Goal: Task Accomplishment & Management: Use online tool/utility

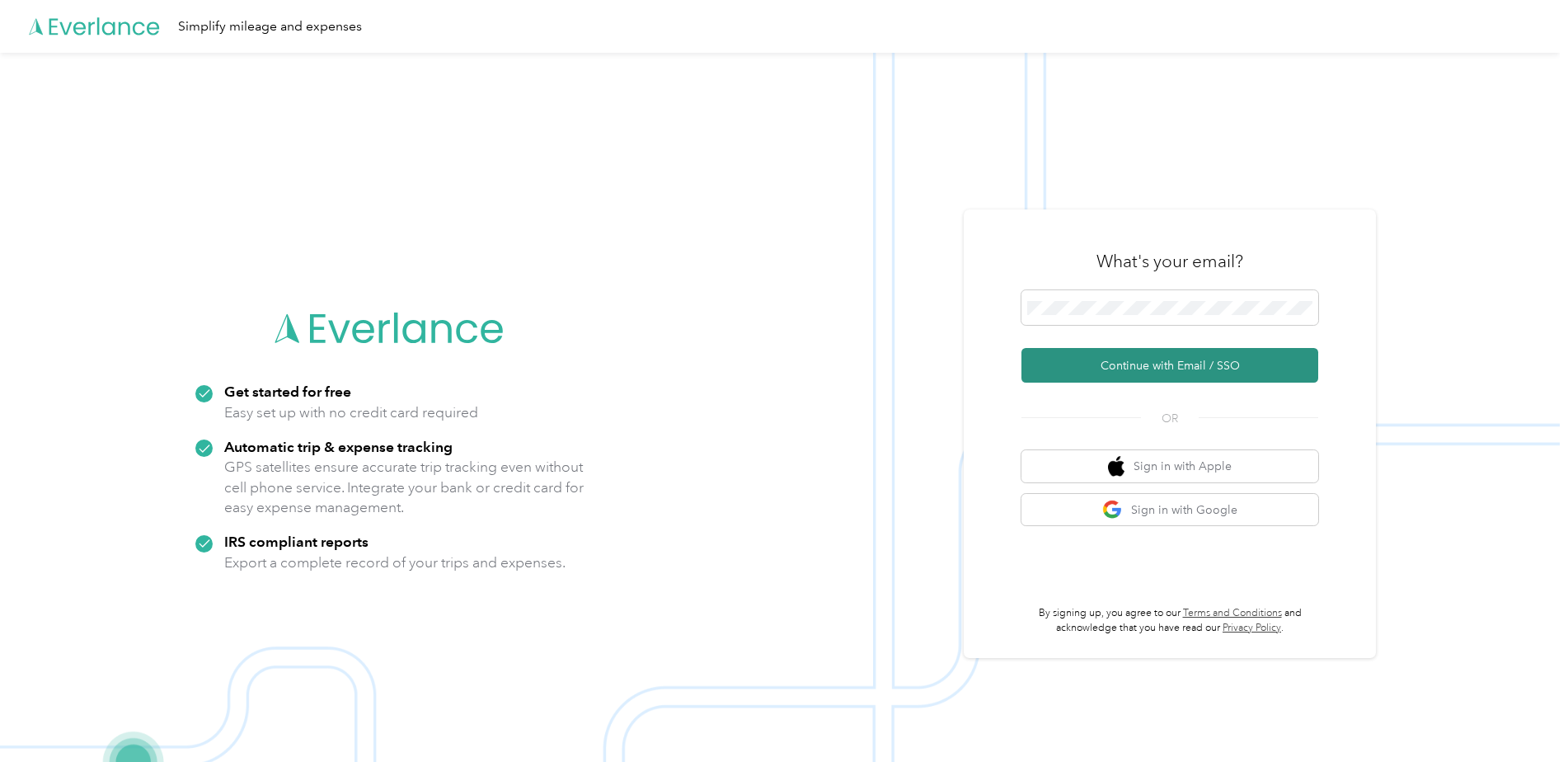
click at [1155, 360] on button "Continue with Email / SSO" at bounding box center [1170, 365] width 297 height 35
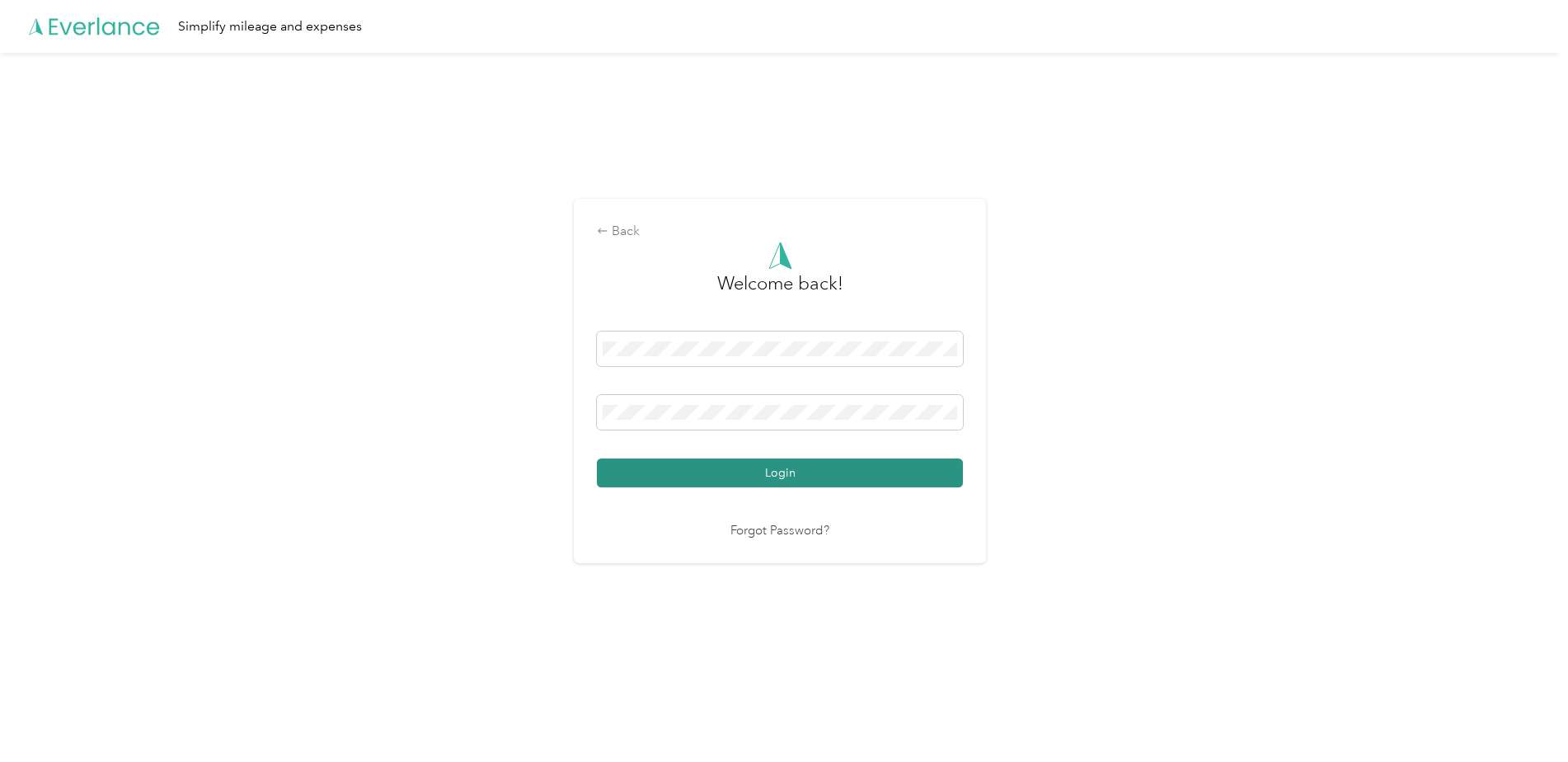
click at [757, 484] on button "Login" at bounding box center [780, 474] width 366 height 29
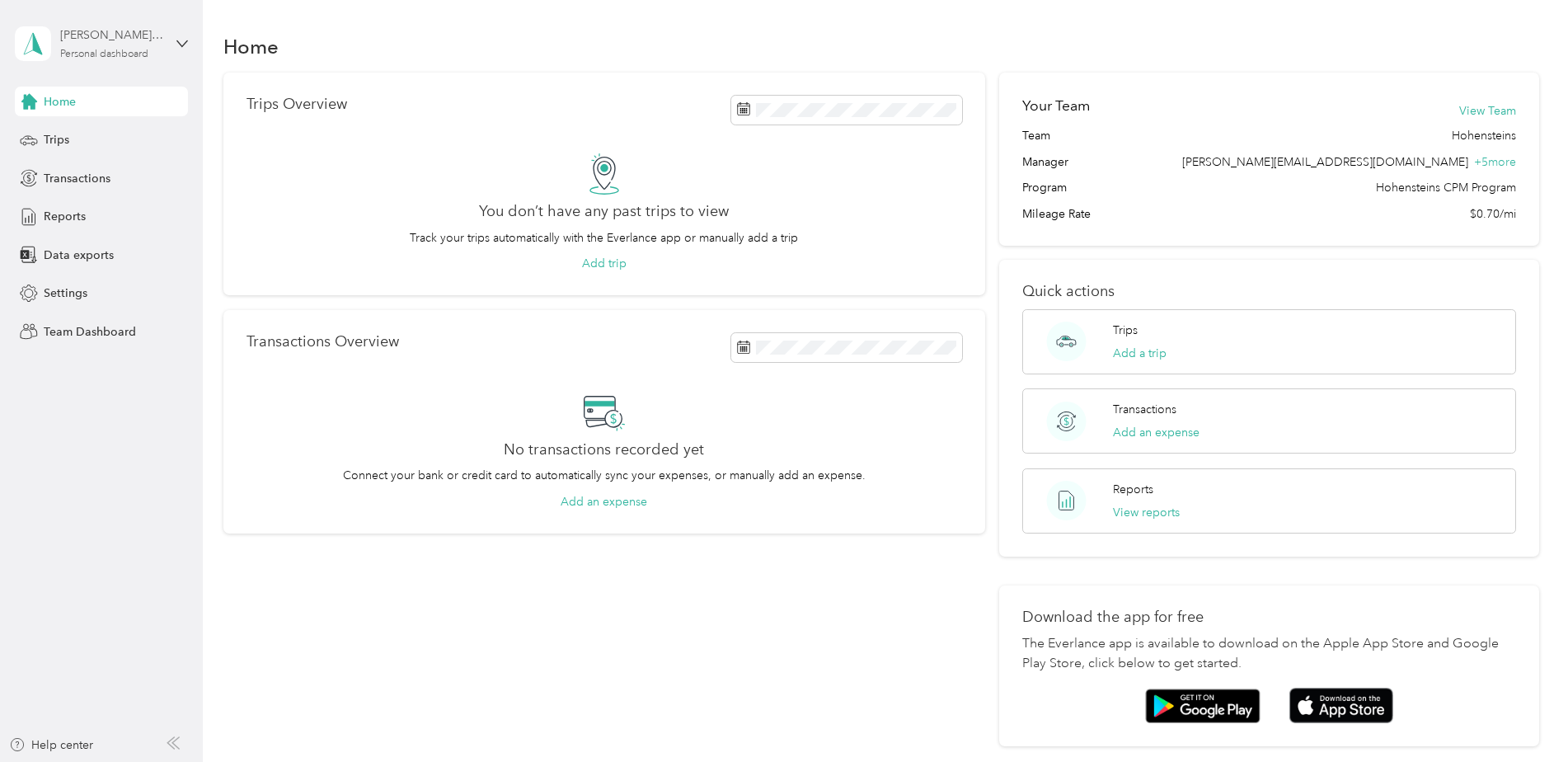
click at [99, 60] on div "Personal dashboard" at bounding box center [104, 54] width 88 height 10
click at [125, 131] on div "Team dashboard" at bounding box center [235, 136] width 418 height 29
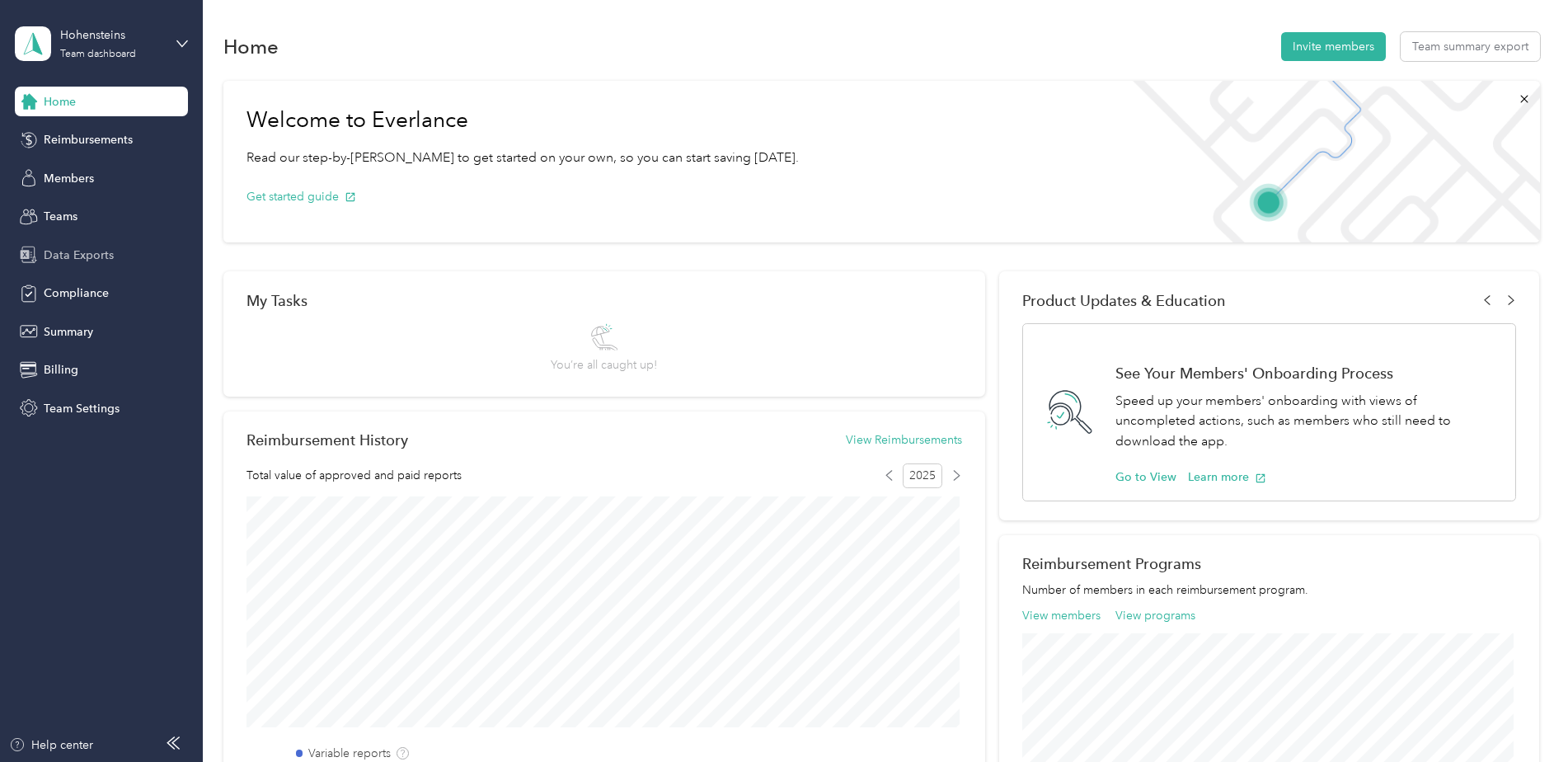
click at [78, 252] on span "Data Exports" at bounding box center [79, 255] width 71 height 17
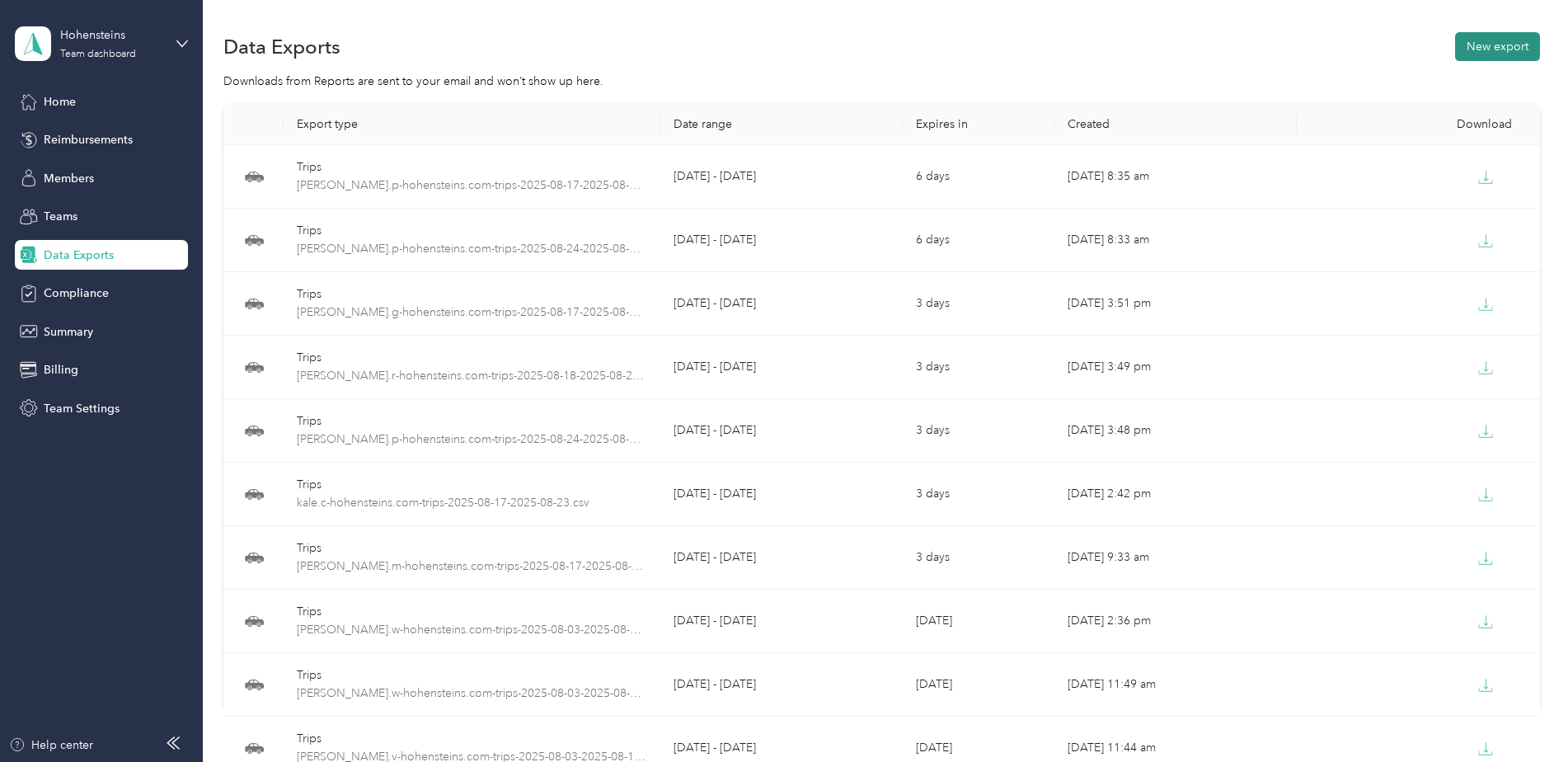
click at [1511, 44] on button "New export" at bounding box center [1497, 47] width 85 height 29
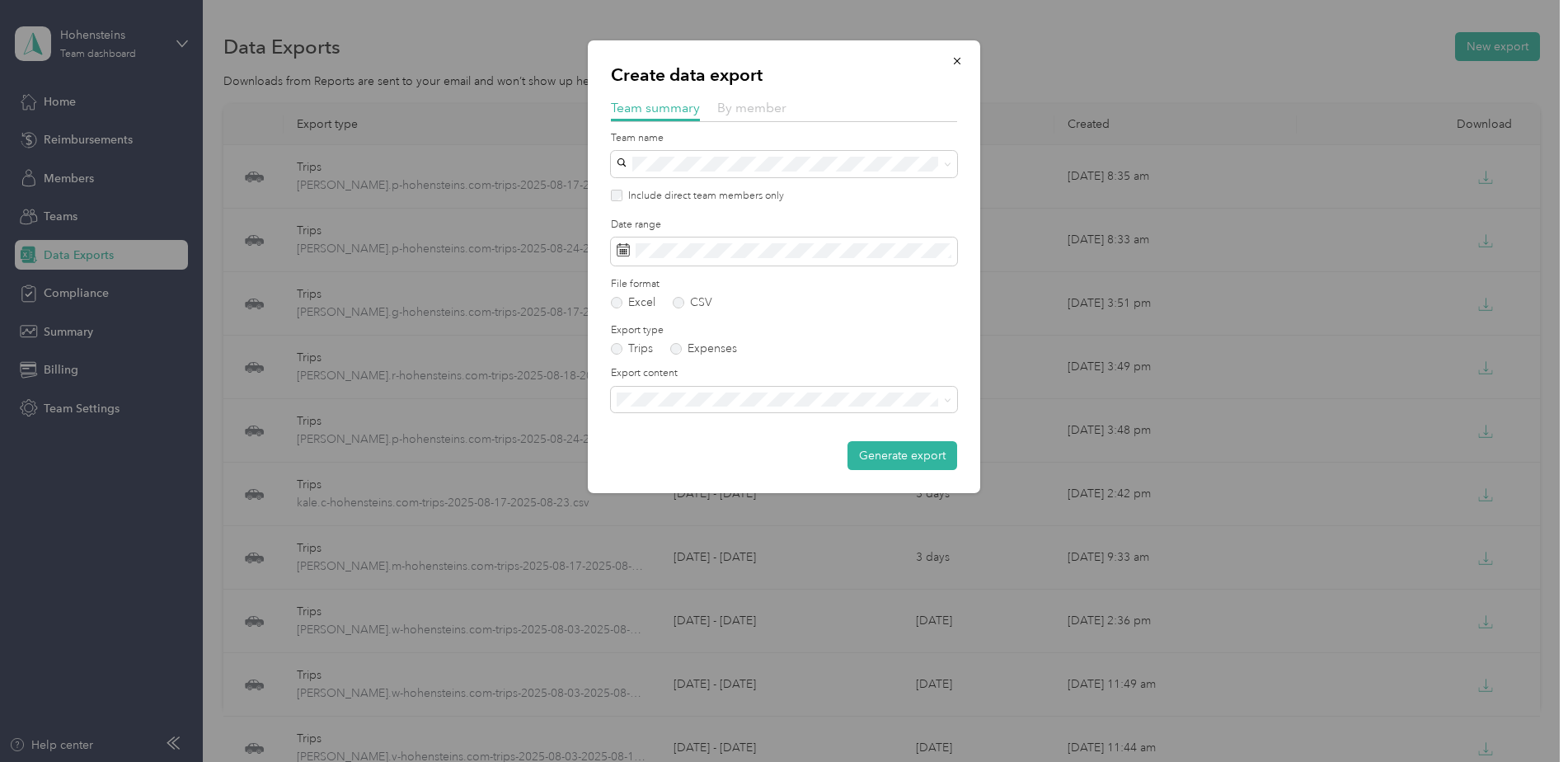
click at [759, 103] on span "By member" at bounding box center [752, 107] width 70 height 16
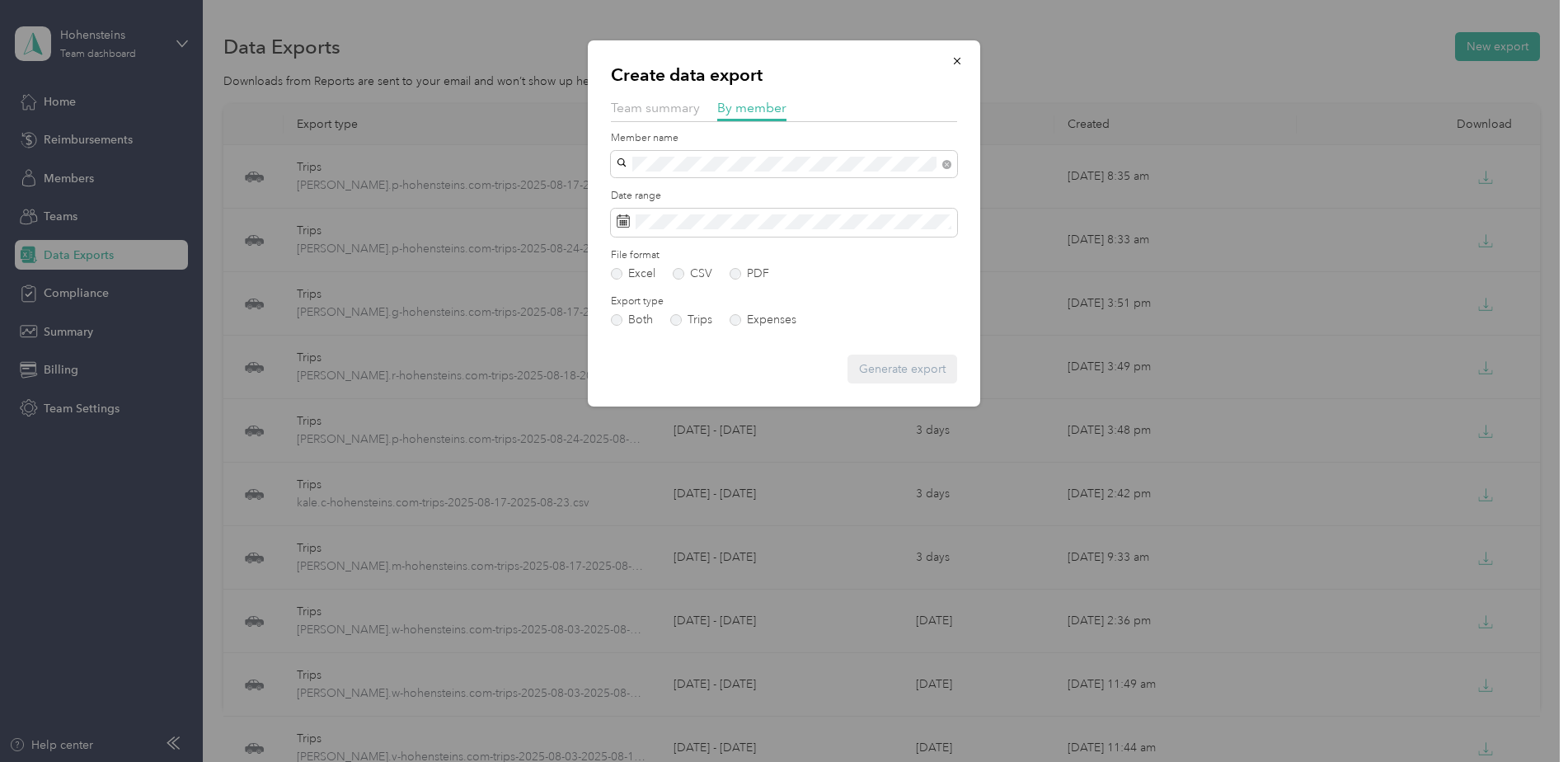
click at [774, 190] on div "Chad Pemble" at bounding box center [784, 193] width 323 height 17
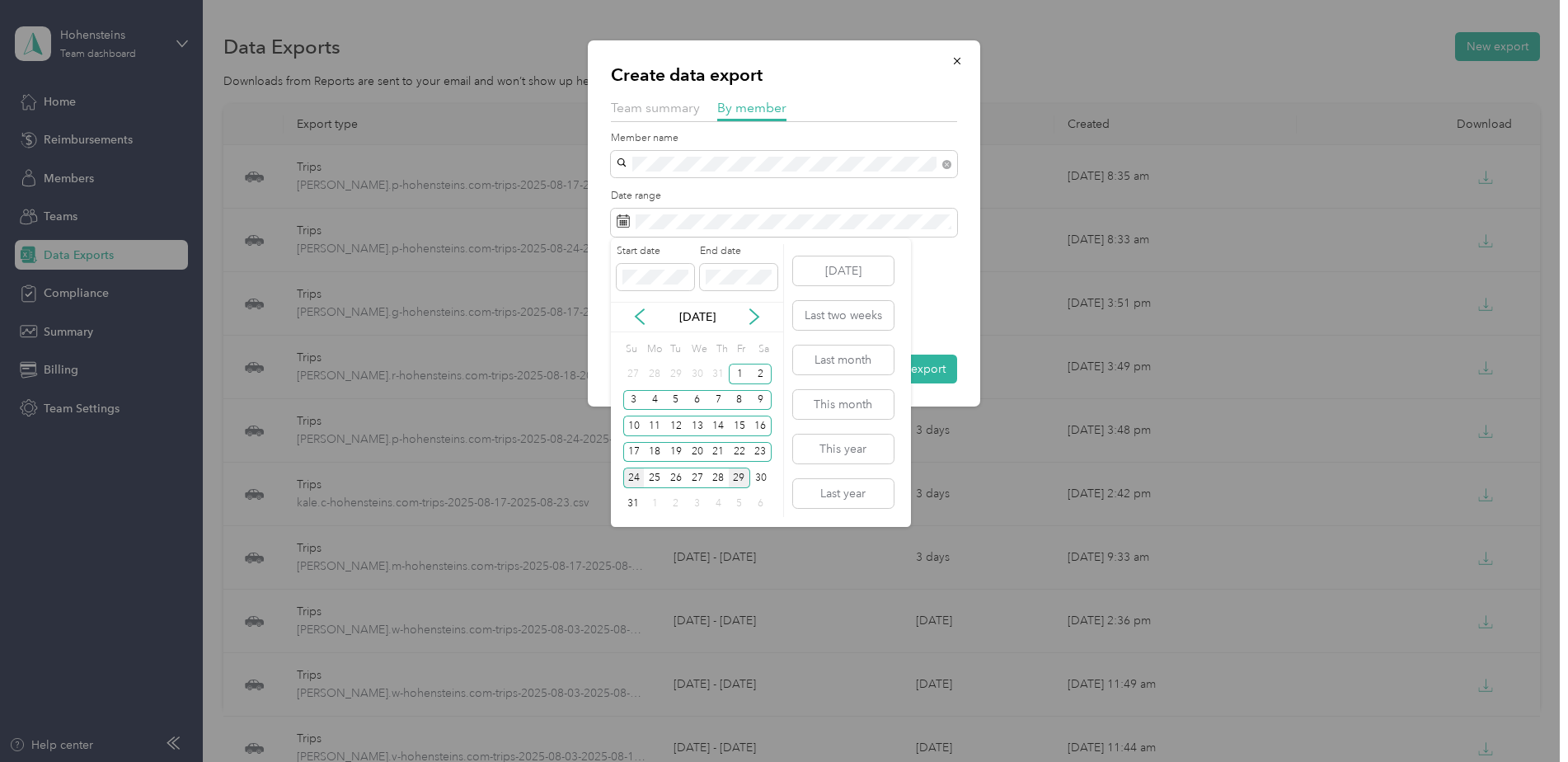
click at [636, 479] on div "24" at bounding box center [634, 477] width 21 height 21
click at [748, 477] on div "29" at bounding box center [739, 477] width 21 height 21
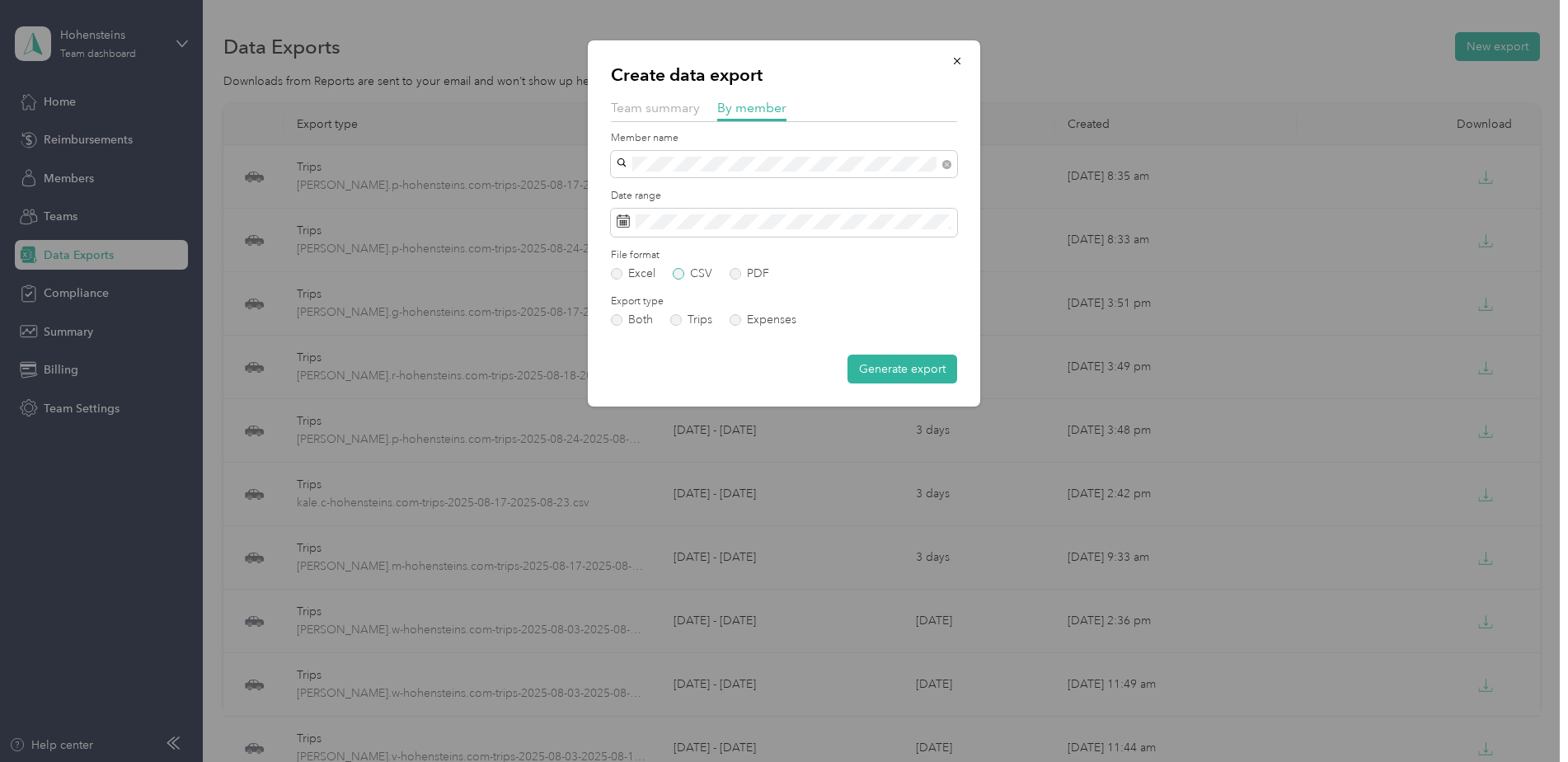
click at [696, 268] on label "CSV" at bounding box center [692, 274] width 39 height 12
click at [942, 372] on button "Generate export" at bounding box center [903, 369] width 110 height 29
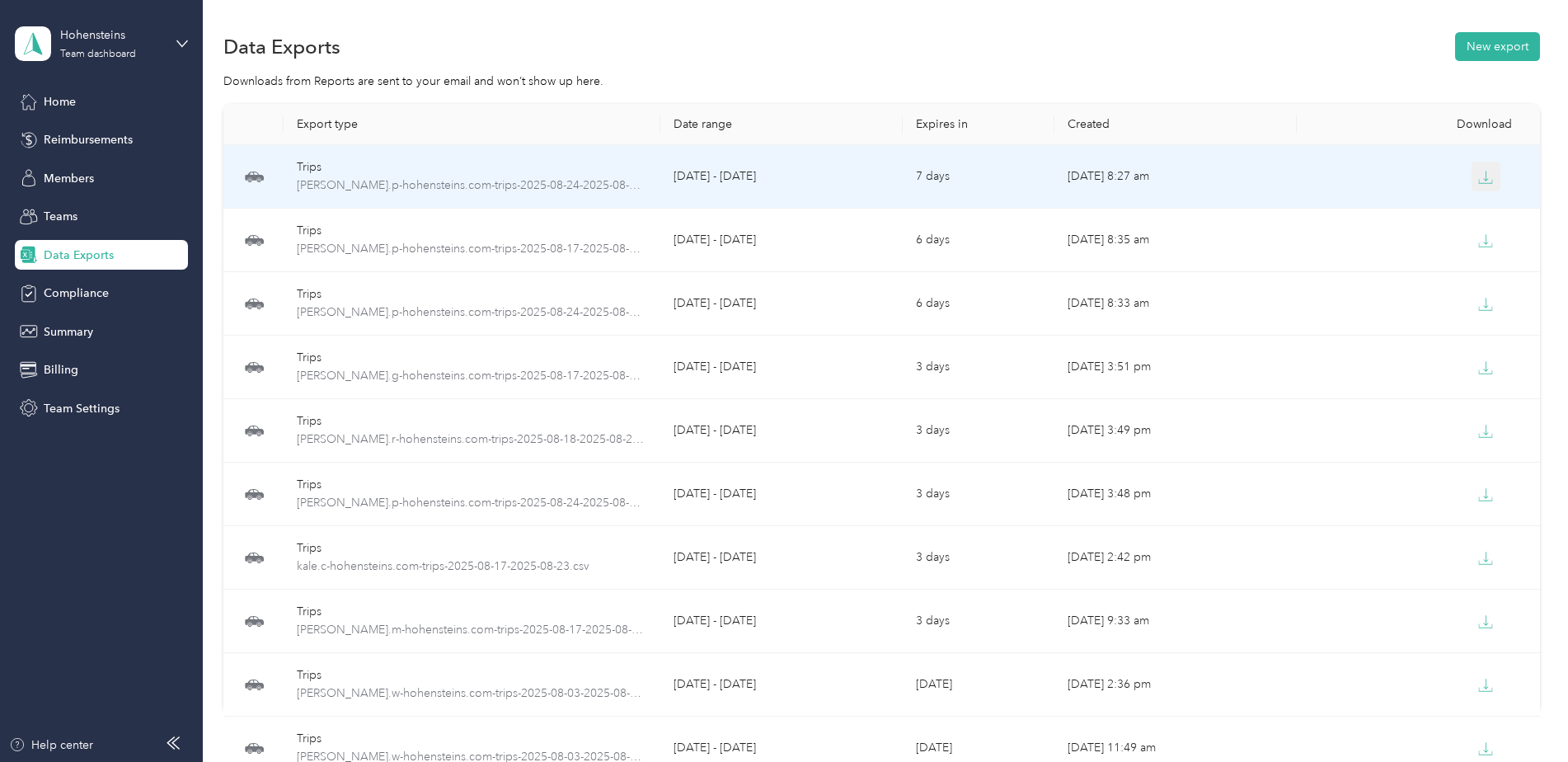
click at [1487, 172] on icon "button" at bounding box center [1486, 177] width 15 height 15
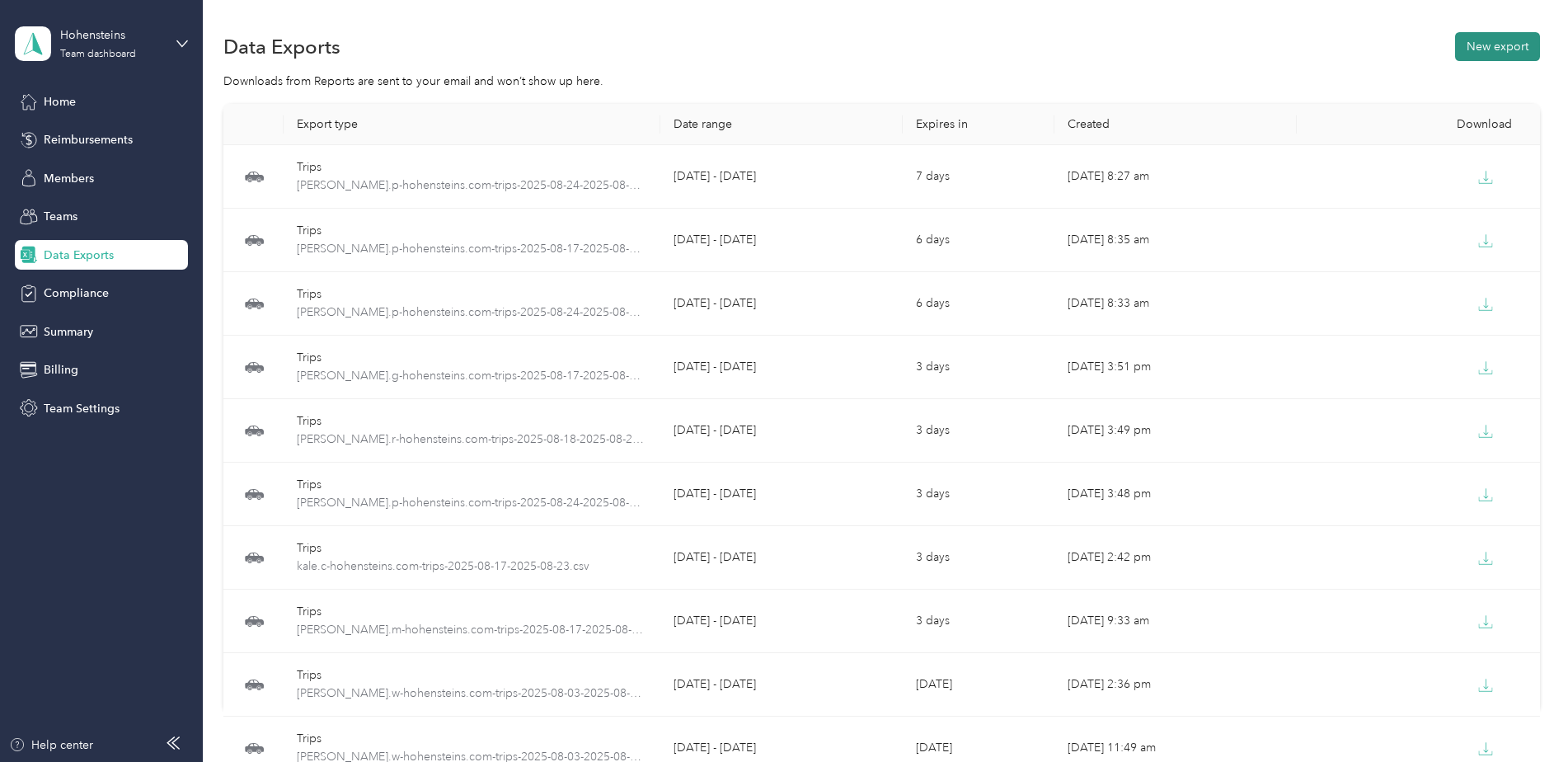
click at [1455, 38] on button "New export" at bounding box center [1497, 47] width 85 height 29
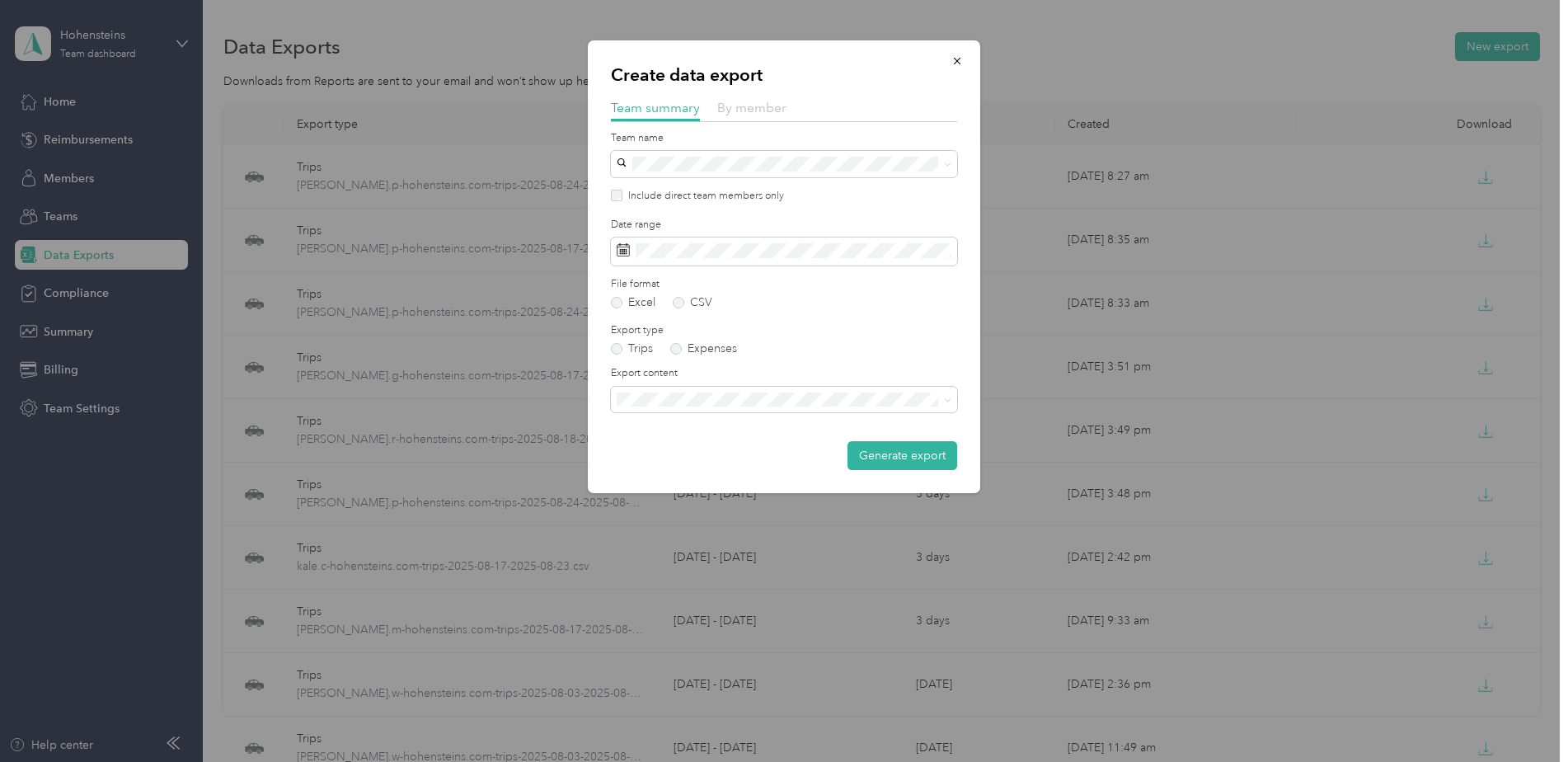
click at [773, 104] on span "By member" at bounding box center [752, 107] width 70 height 16
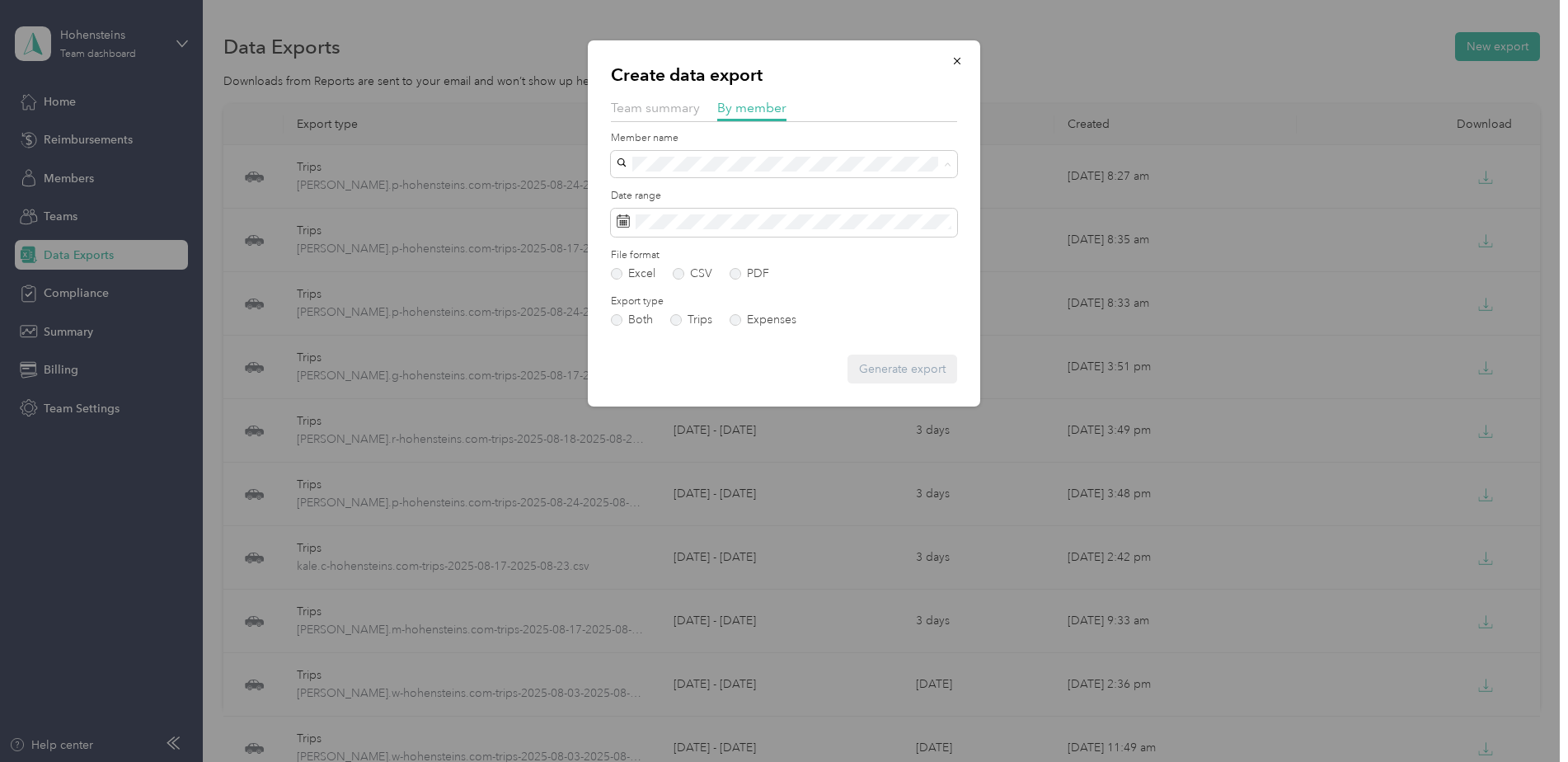
click at [677, 337] on span "[PERSON_NAME]" at bounding box center [669, 337] width 92 height 14
click at [699, 268] on label "CSV" at bounding box center [692, 274] width 39 height 12
click at [899, 364] on button "Generate export" at bounding box center [903, 369] width 110 height 29
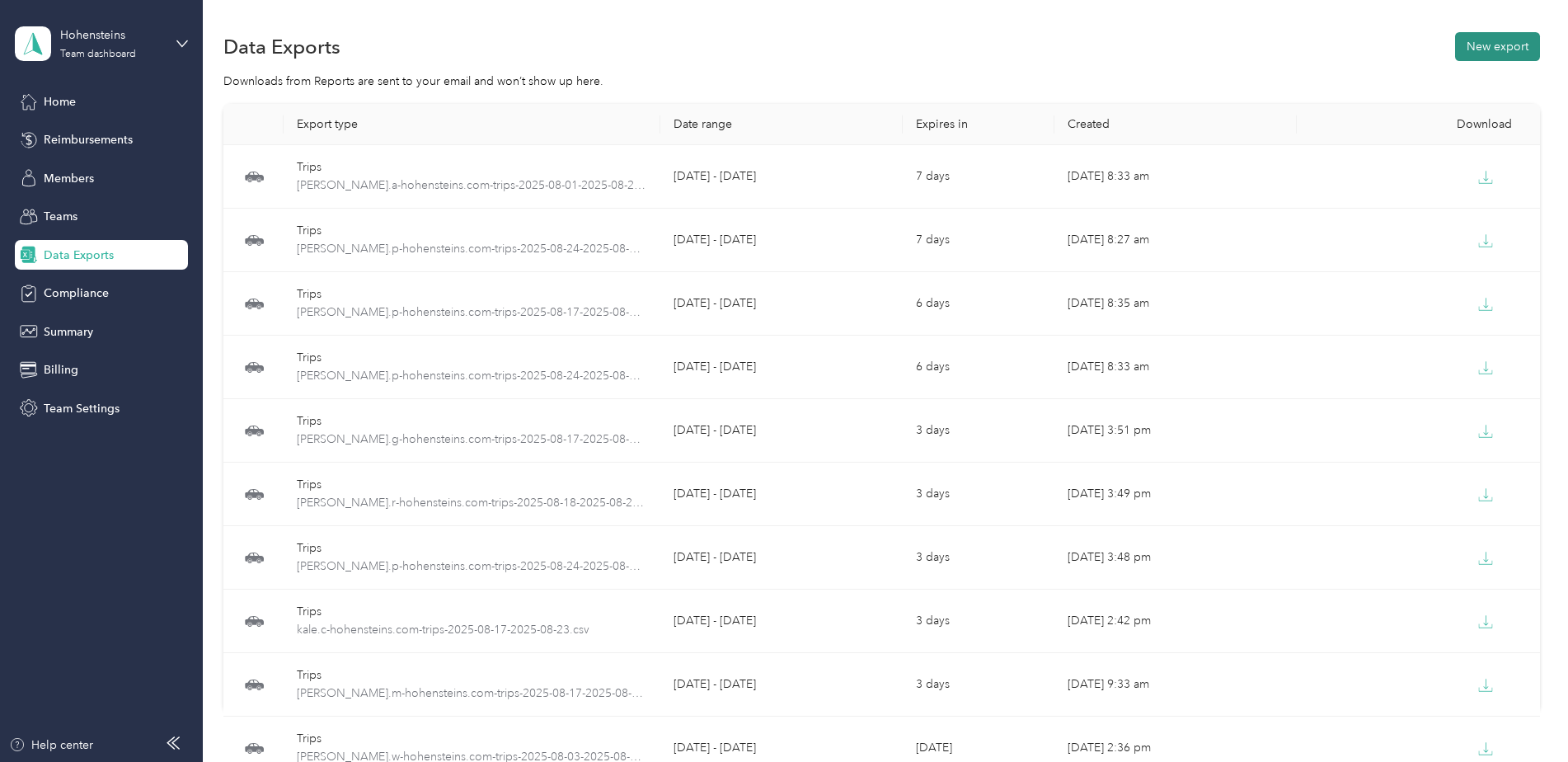
drag, startPoint x: 1468, startPoint y: 62, endPoint x: 1474, endPoint y: 49, distance: 14.3
click at [1468, 61] on div "Data Exports New export" at bounding box center [882, 47] width 1317 height 35
click at [1485, 41] on button "New export" at bounding box center [1497, 47] width 85 height 29
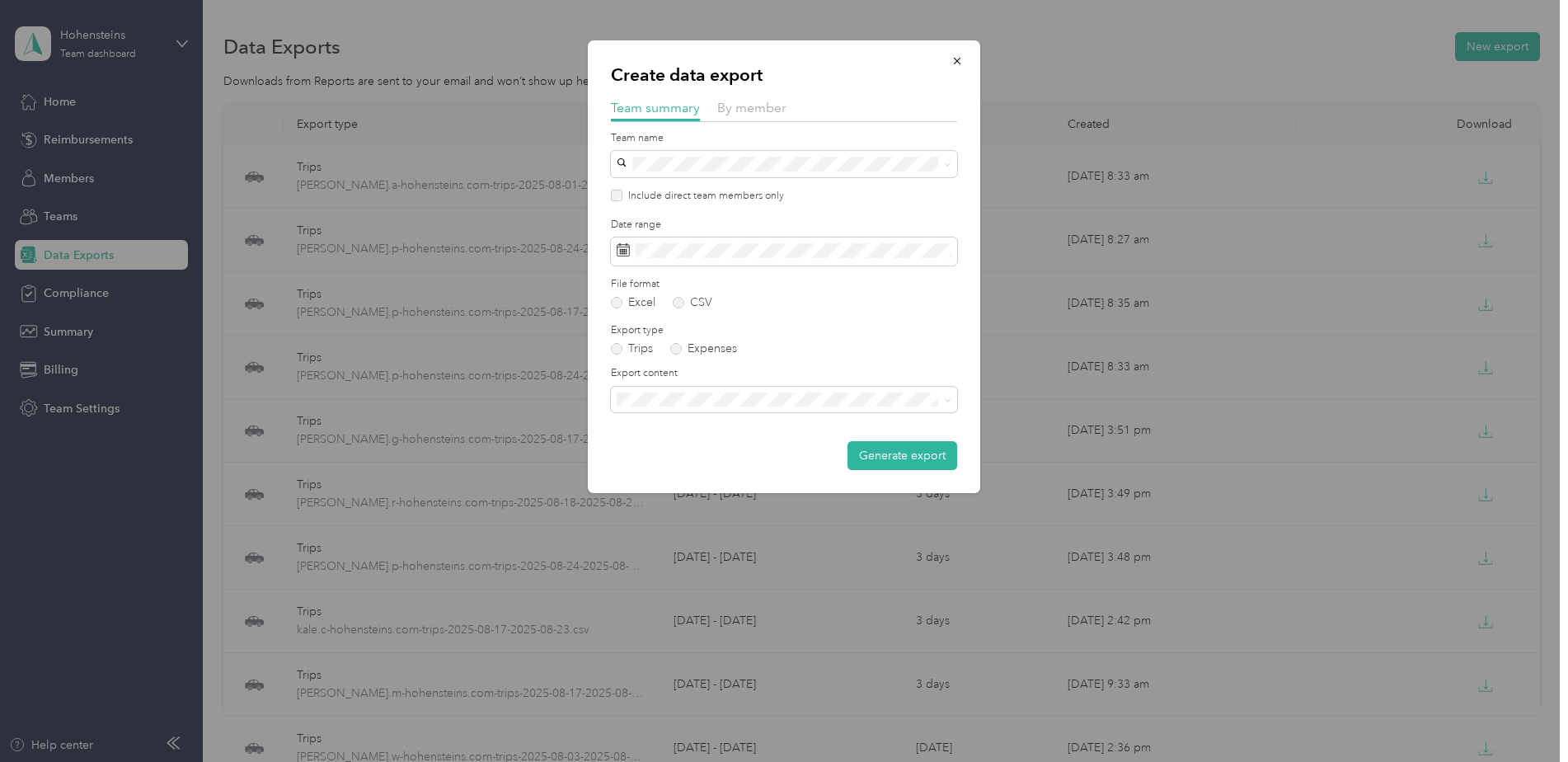
drag, startPoint x: 764, startPoint y: 111, endPoint x: 745, endPoint y: 115, distance: 19.4
click at [762, 111] on span "By member" at bounding box center [752, 107] width 70 height 16
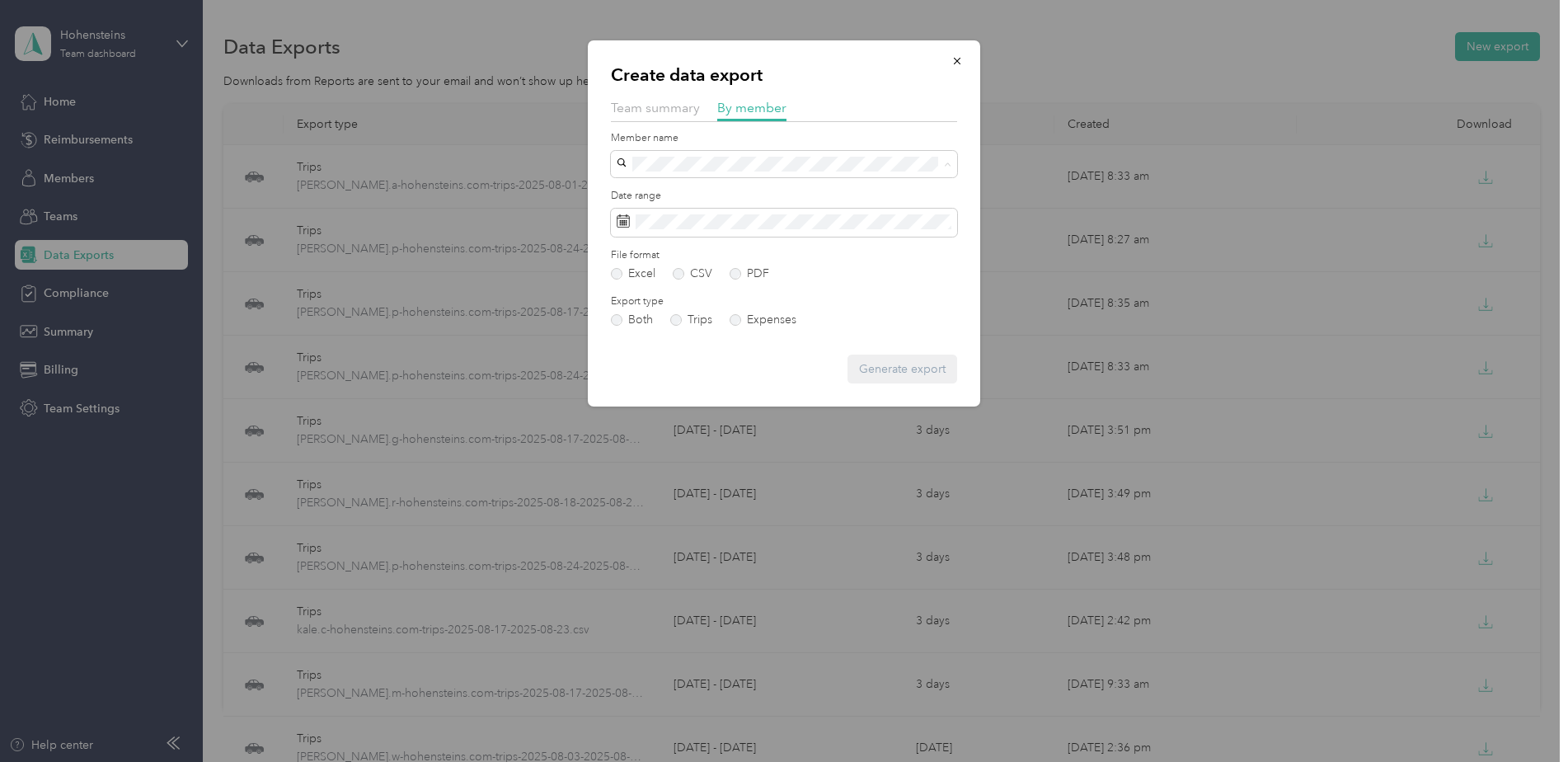
click at [717, 286] on li "[PERSON_NAME]" at bounding box center [784, 280] width 346 height 29
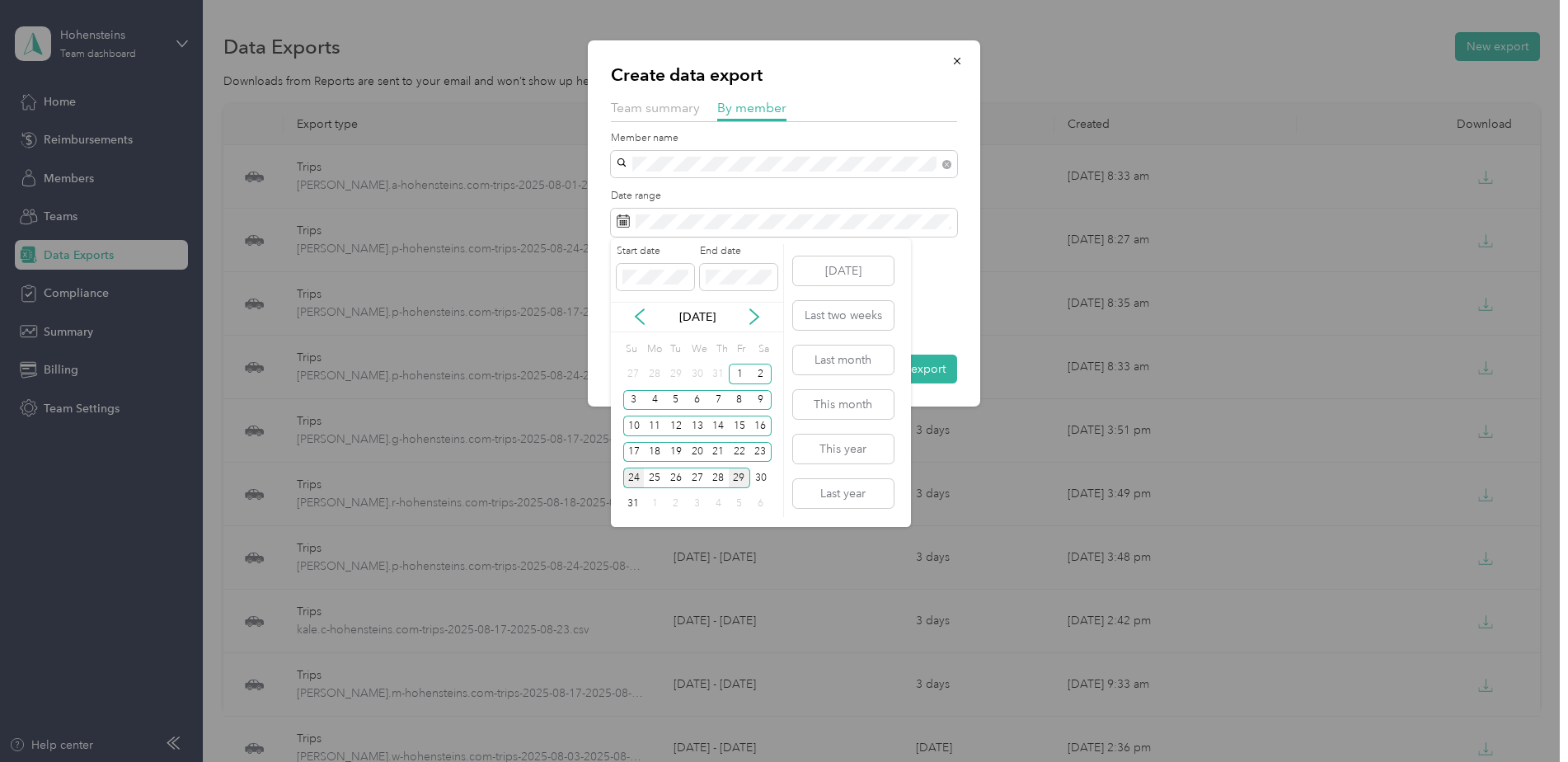
click at [633, 477] on div "24" at bounding box center [634, 477] width 21 height 21
click at [738, 477] on div "29" at bounding box center [739, 477] width 21 height 21
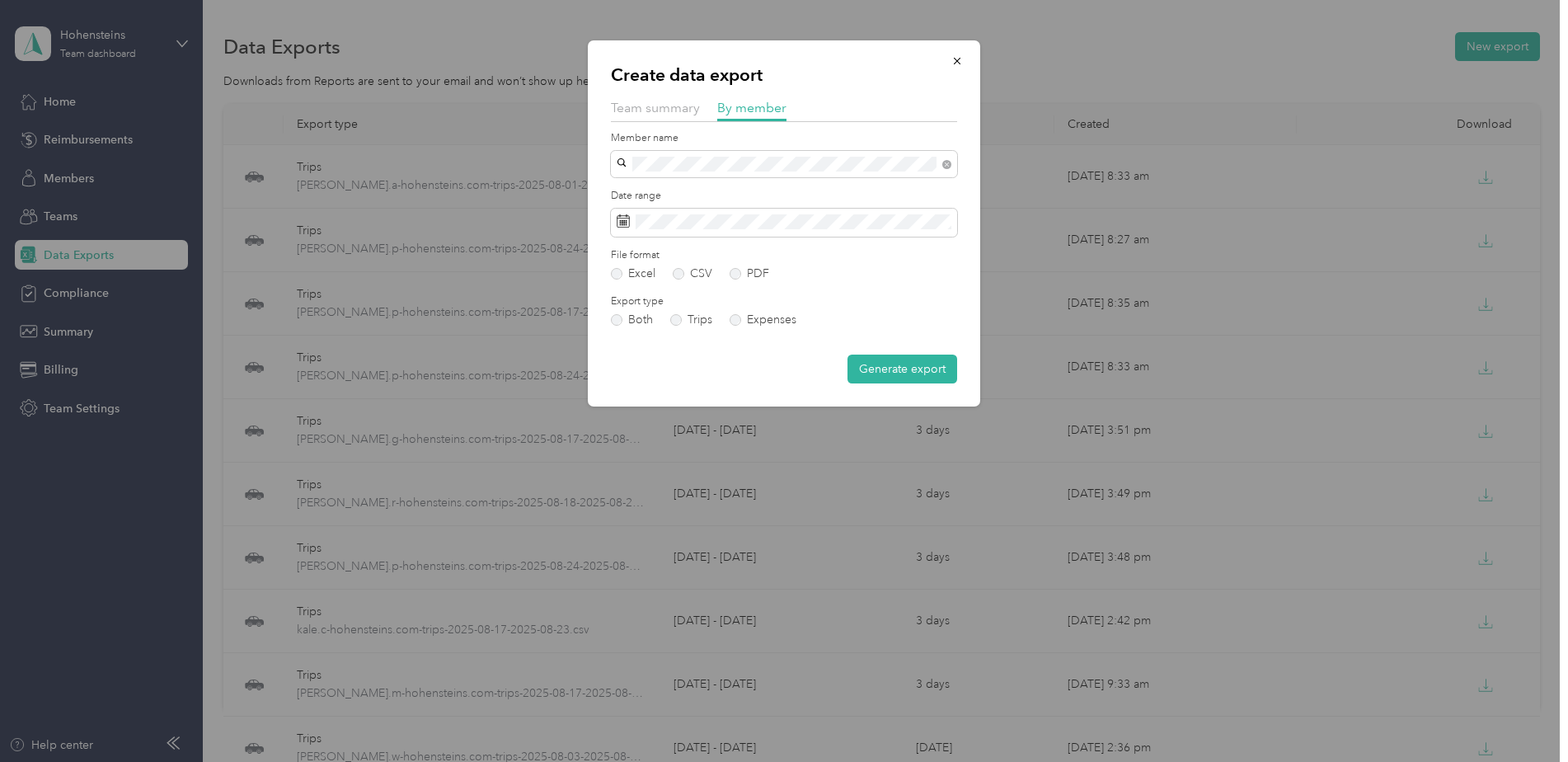
drag, startPoint x: 702, startPoint y: 271, endPoint x: 817, endPoint y: 318, distance: 124.2
click at [706, 269] on label "CSV" at bounding box center [692, 274] width 39 height 12
click at [908, 360] on button "Generate export" at bounding box center [903, 369] width 110 height 29
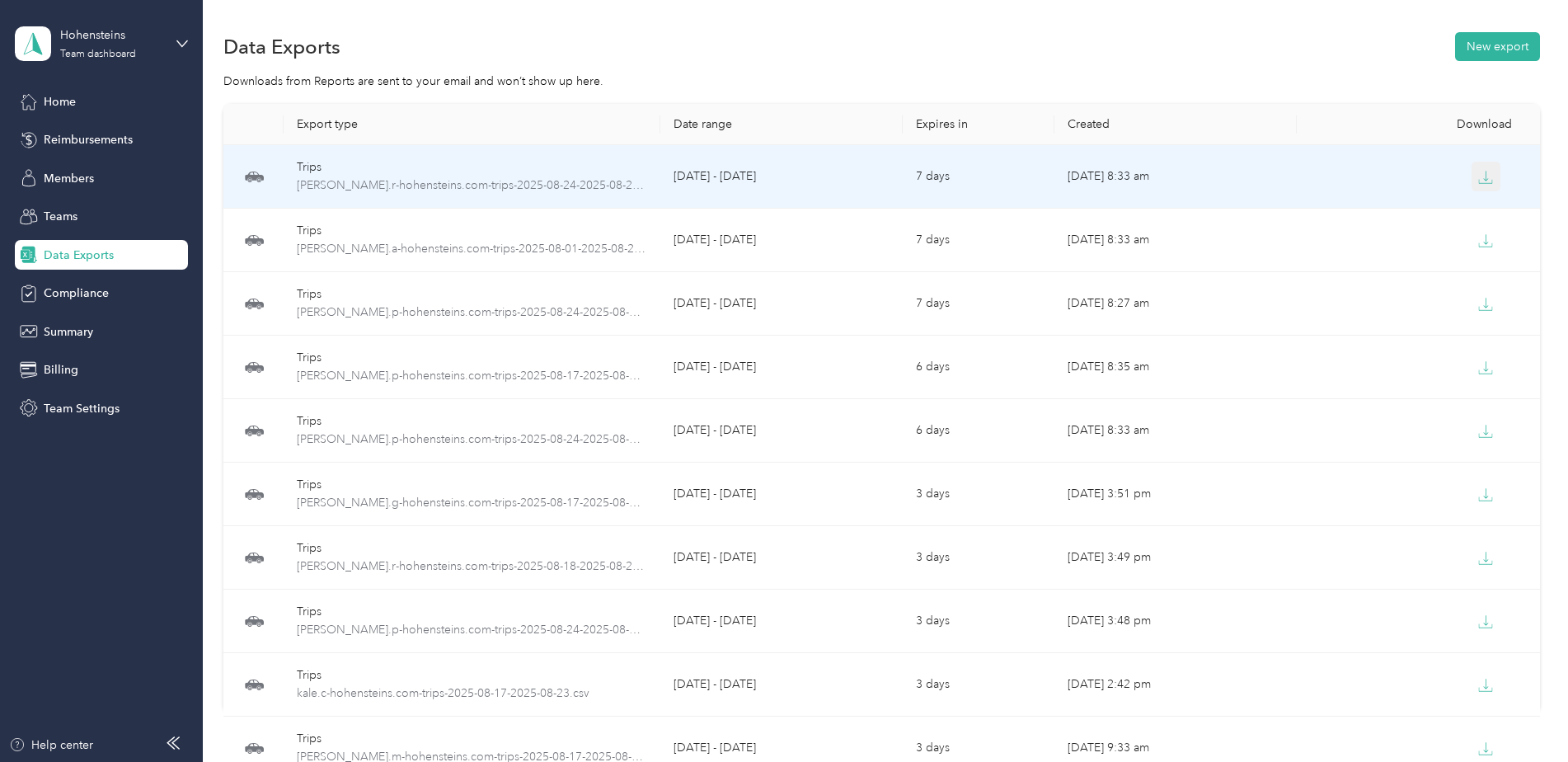
click at [1483, 187] on button "button" at bounding box center [1486, 176] width 29 height 29
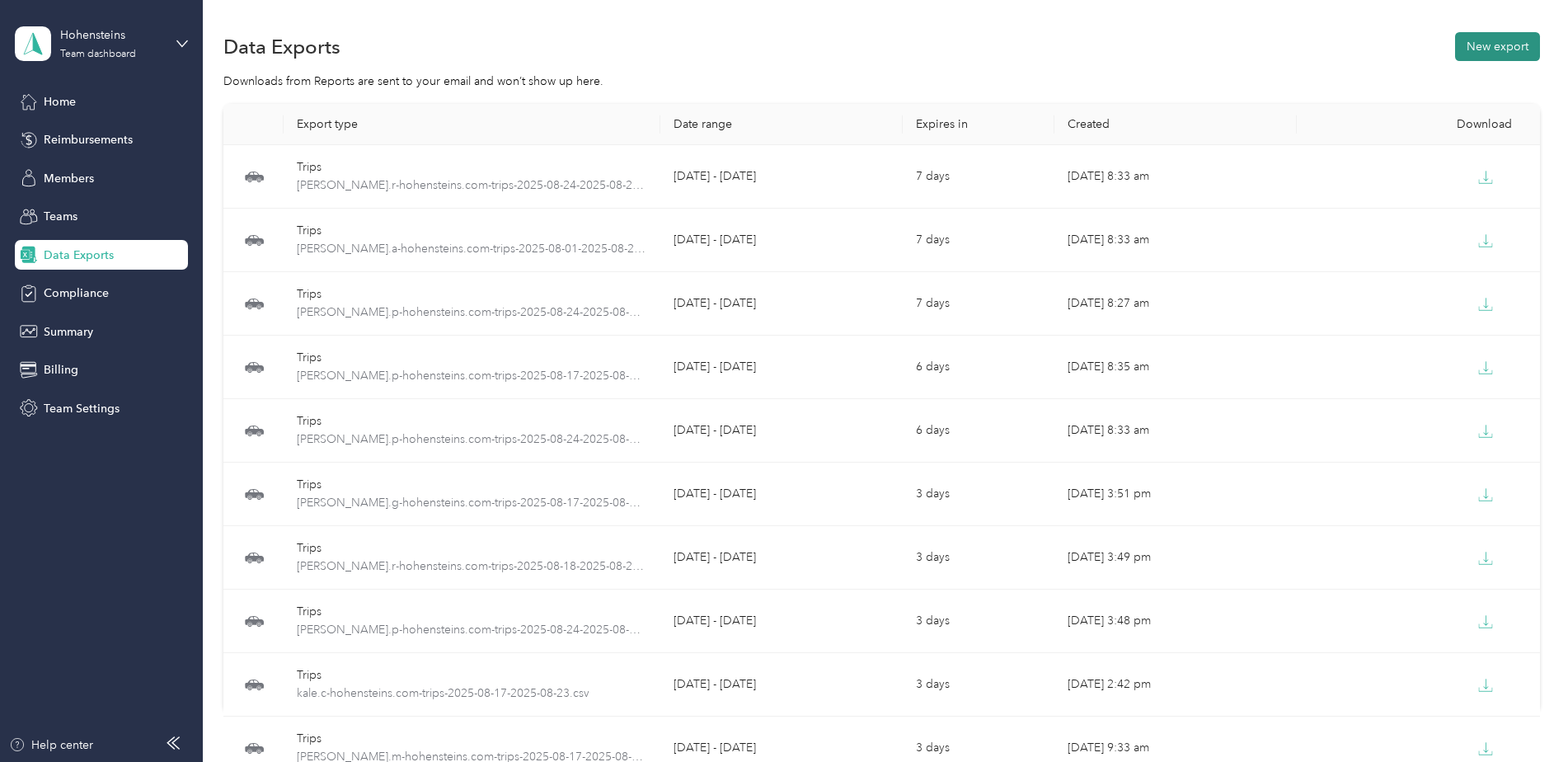
click at [1498, 37] on button "New export" at bounding box center [1497, 47] width 85 height 29
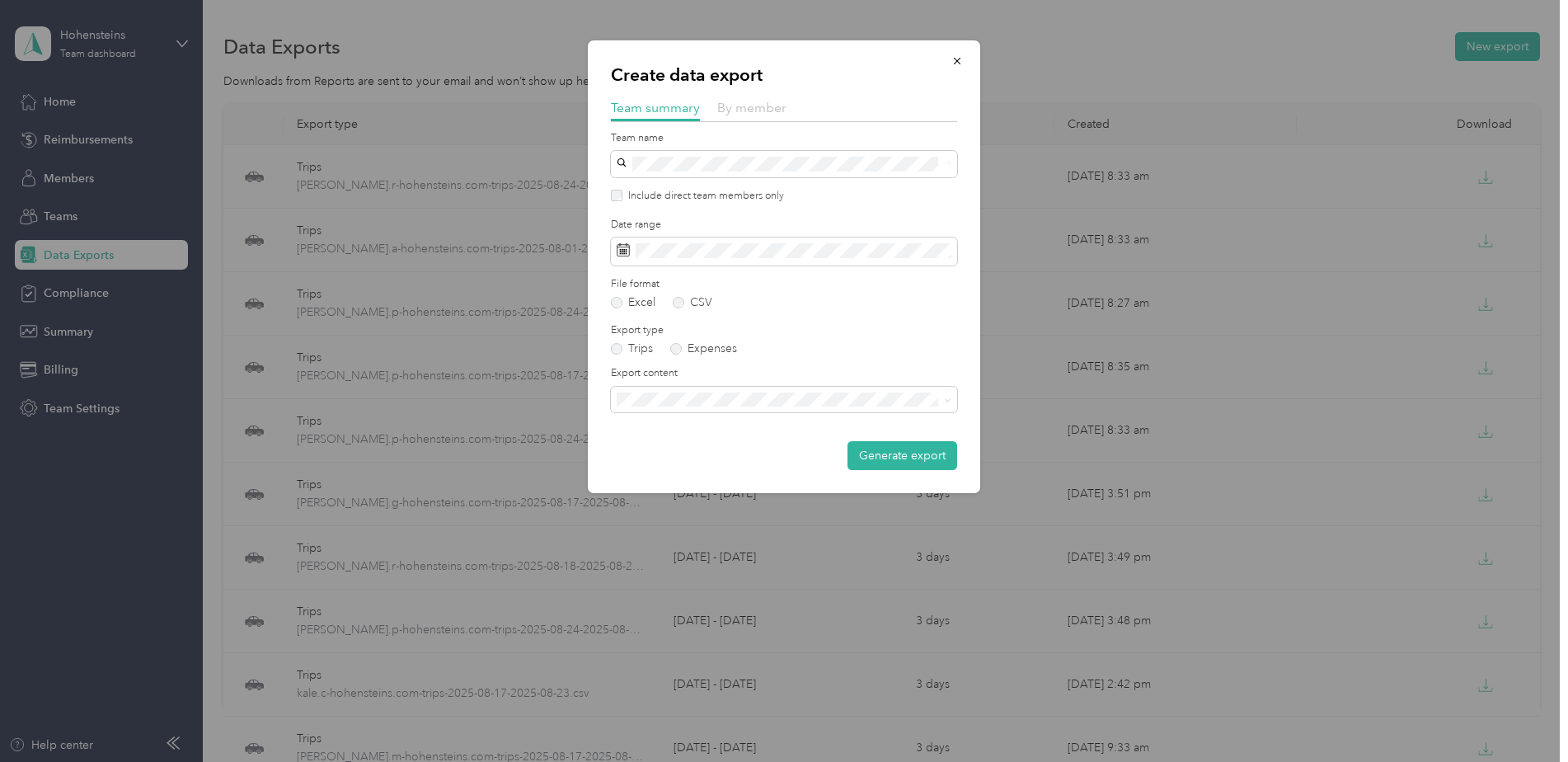
click at [767, 112] on span "By member" at bounding box center [752, 107] width 70 height 16
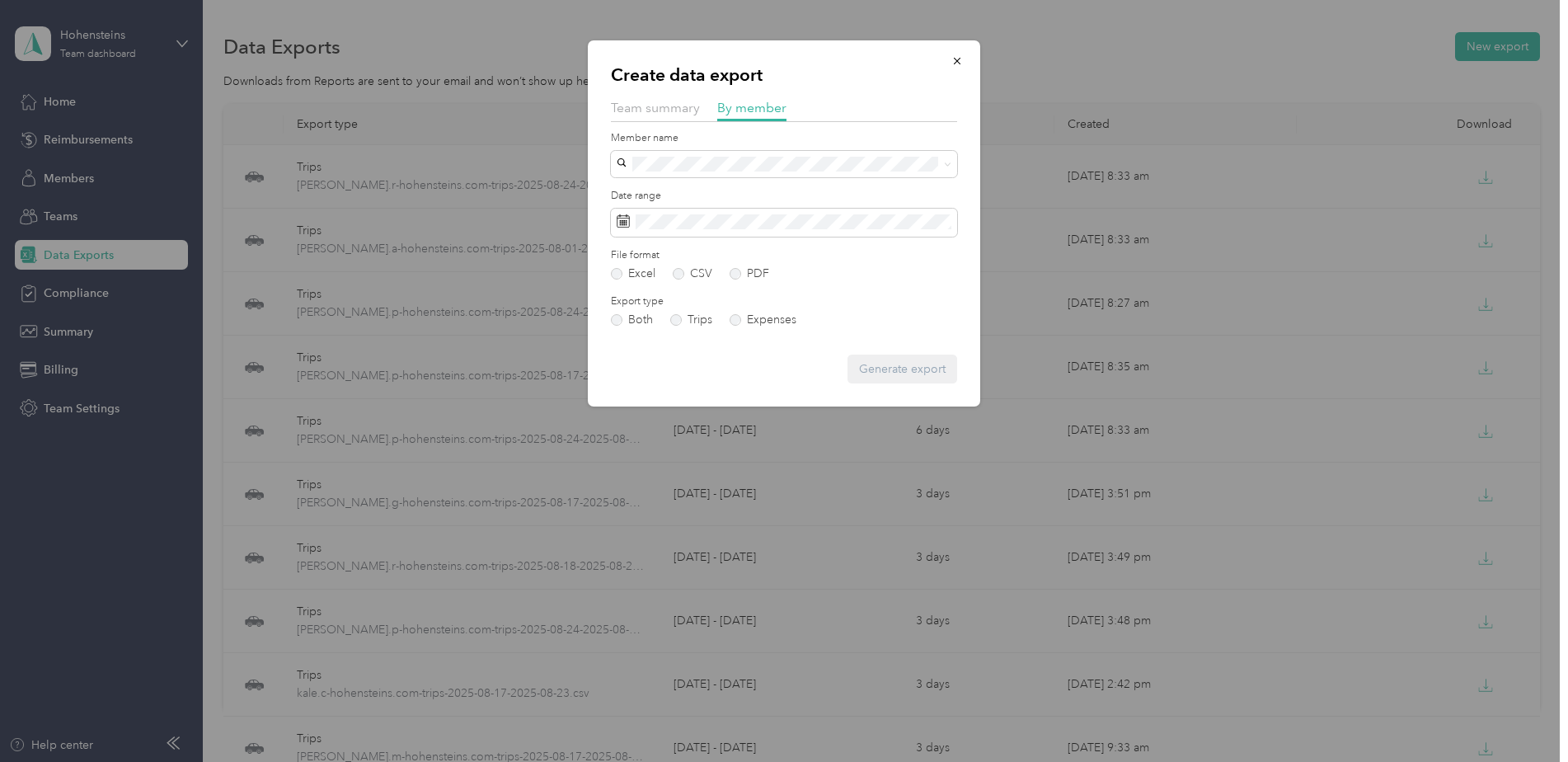
click at [738, 150] on div "Member name" at bounding box center [784, 154] width 346 height 46
click at [732, 201] on div "[PERSON_NAME]" at bounding box center [784, 193] width 323 height 17
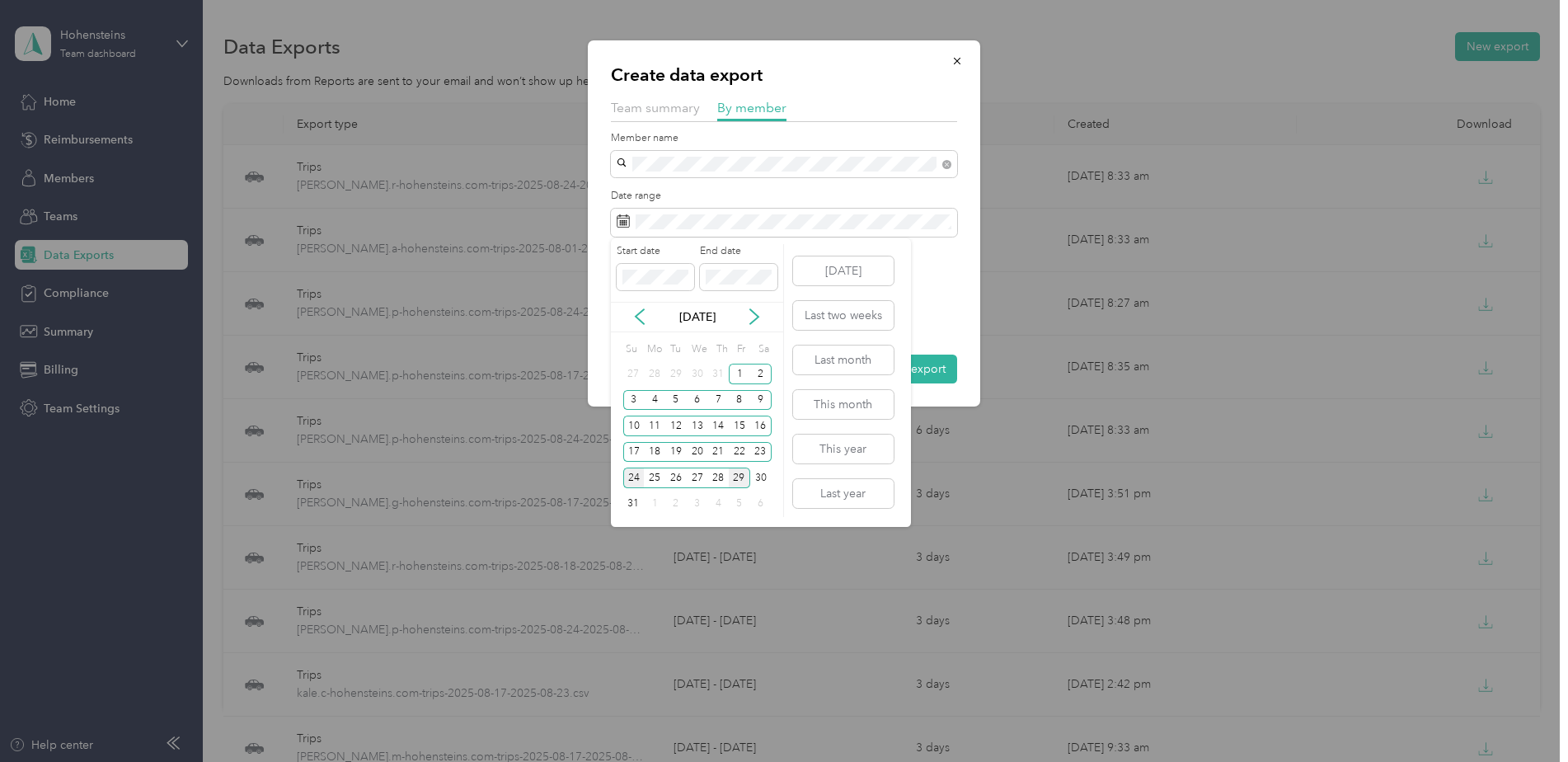
click at [639, 479] on div "24" at bounding box center [634, 477] width 21 height 21
click at [746, 479] on div "29" at bounding box center [739, 477] width 21 height 21
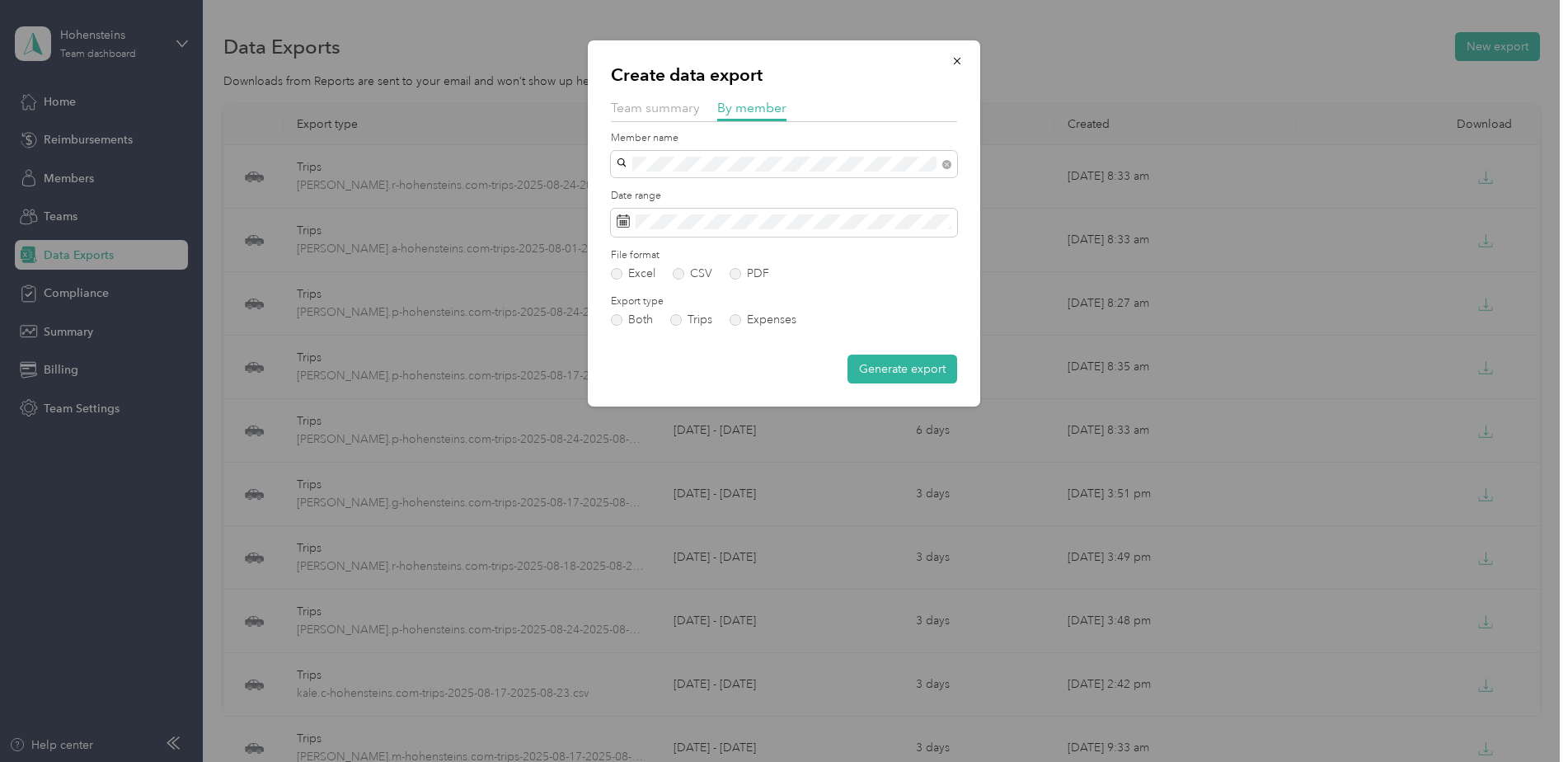
drag, startPoint x: 699, startPoint y: 271, endPoint x: 863, endPoint y: 345, distance: 179.9
click at [701, 271] on label "CSV" at bounding box center [692, 274] width 39 height 12
click at [924, 368] on button "Generate export" at bounding box center [903, 369] width 110 height 29
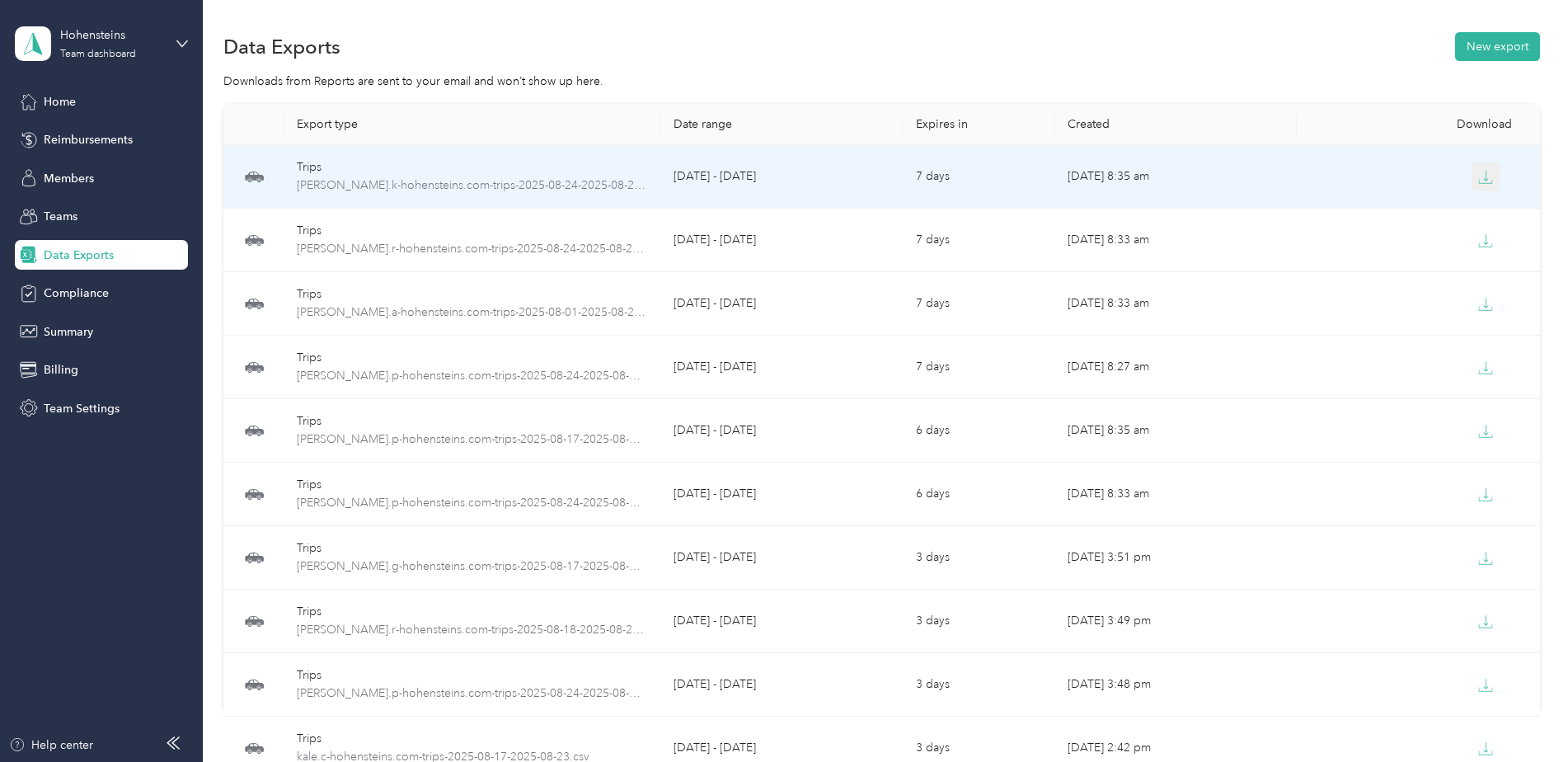
click at [1487, 182] on icon "button" at bounding box center [1486, 177] width 15 height 15
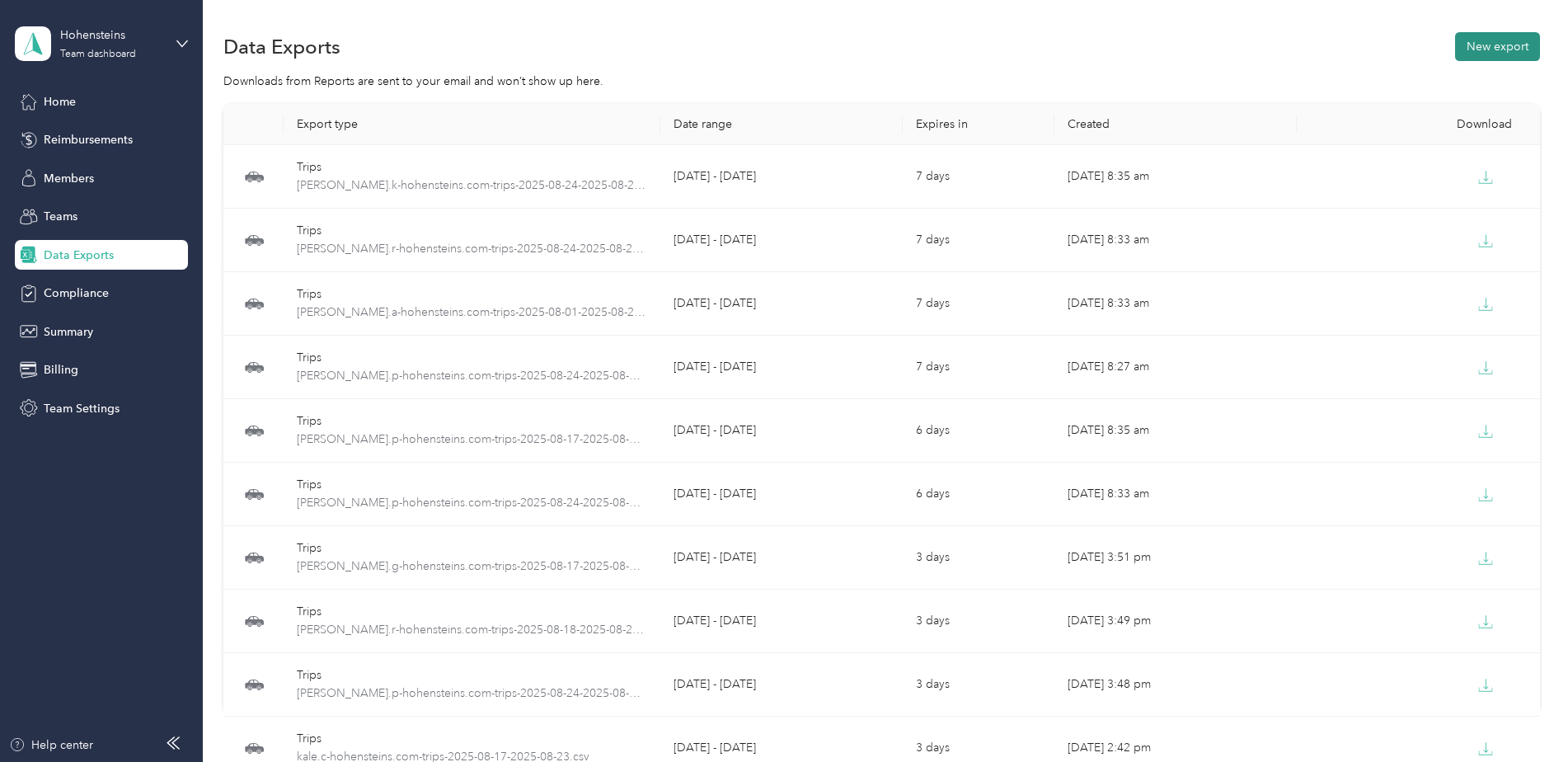
click at [1488, 44] on button "New export" at bounding box center [1497, 47] width 85 height 29
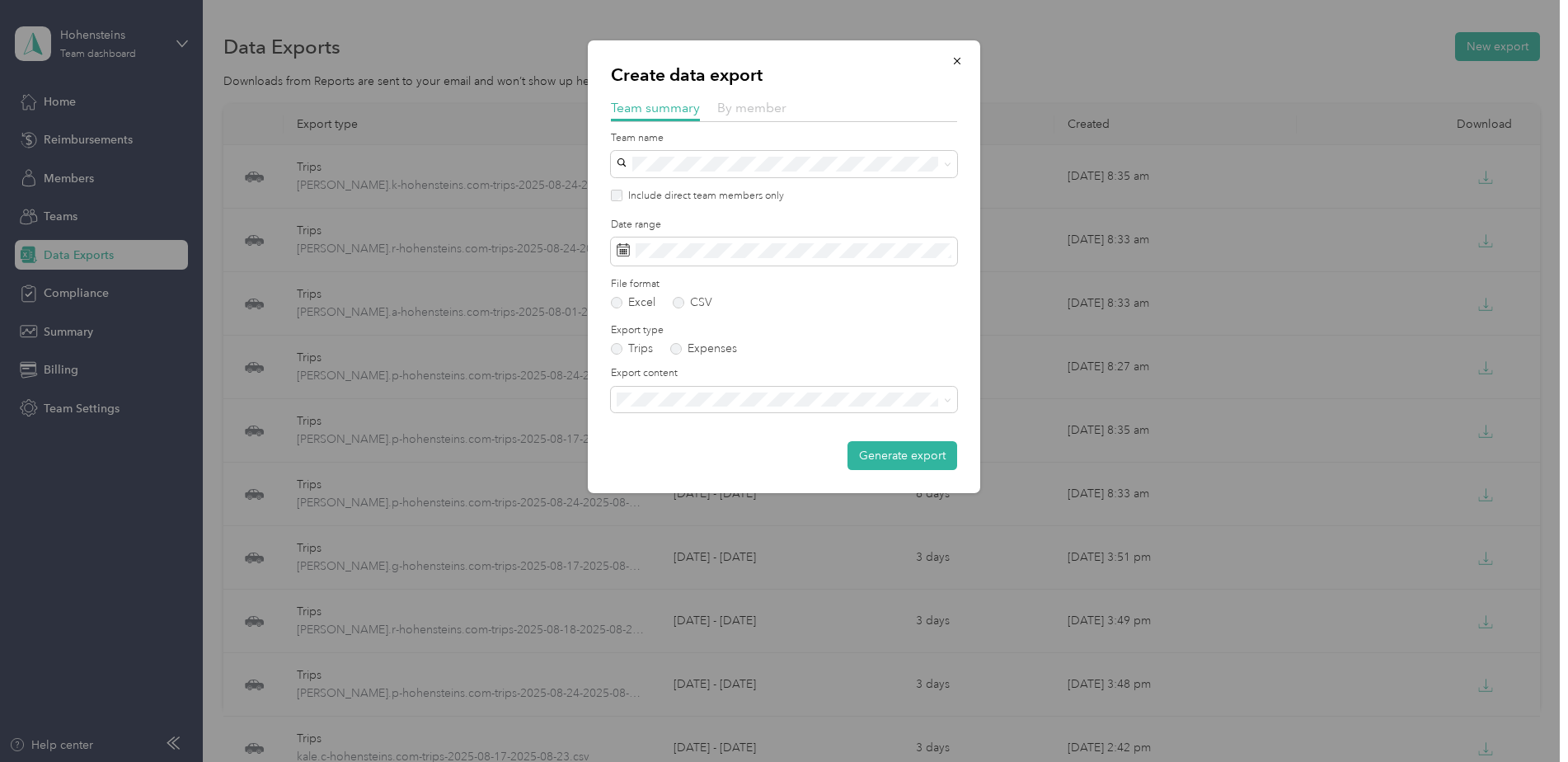
click at [783, 105] on span "By member" at bounding box center [752, 107] width 70 height 16
